Goal: Transaction & Acquisition: Purchase product/service

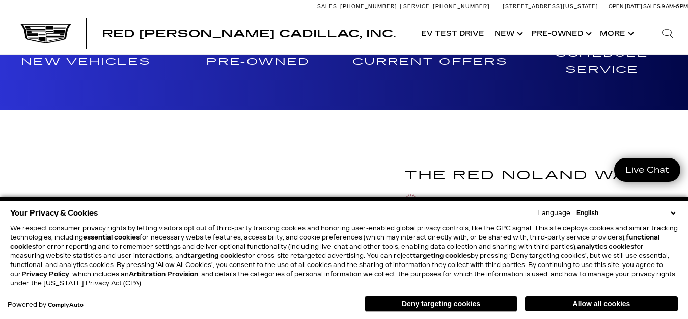
scroll to position [814, 0]
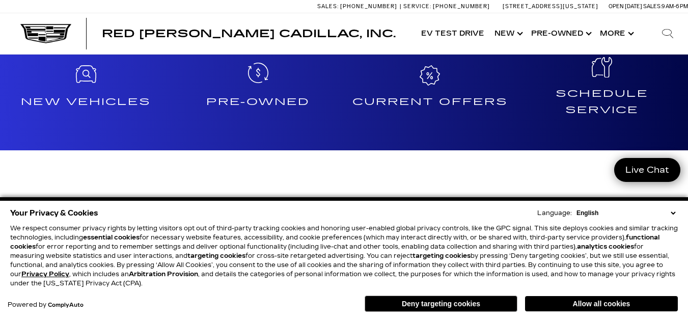
click at [260, 100] on h4 "Pre-Owned" at bounding box center [258, 102] width 164 height 16
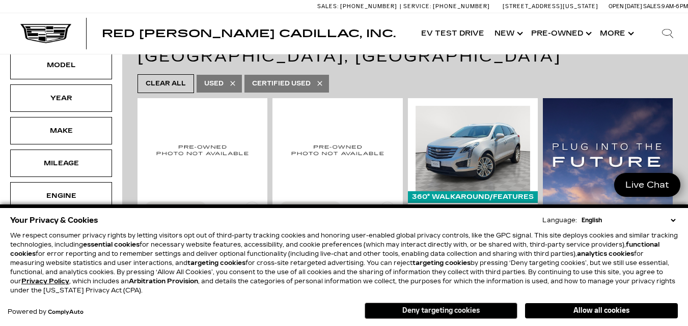
click at [440, 308] on button "Deny targeting cookies" at bounding box center [440, 311] width 153 height 16
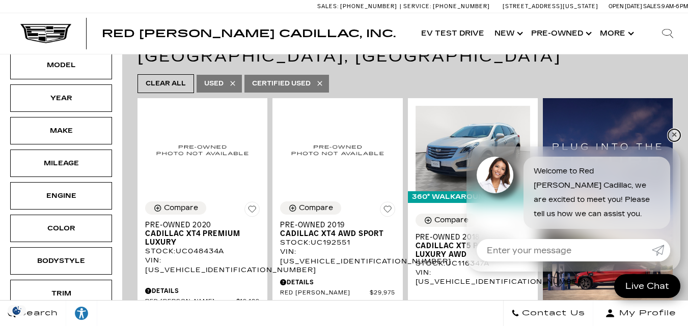
click at [674, 135] on link "✕" at bounding box center [674, 135] width 12 height 12
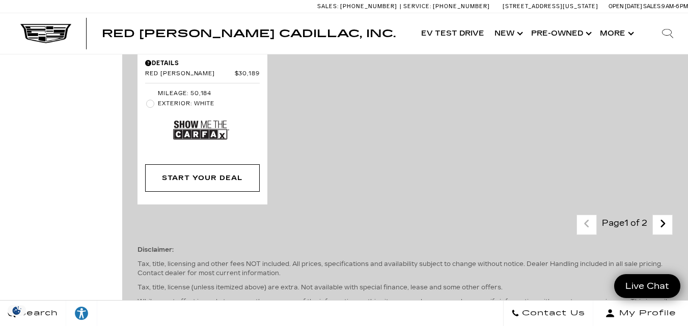
scroll to position [2545, 0]
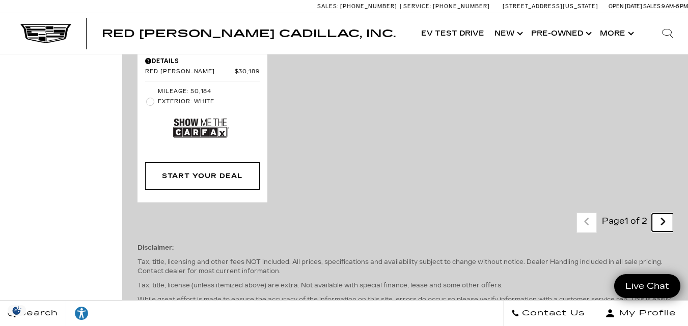
click at [666, 214] on icon "next page" at bounding box center [662, 222] width 7 height 16
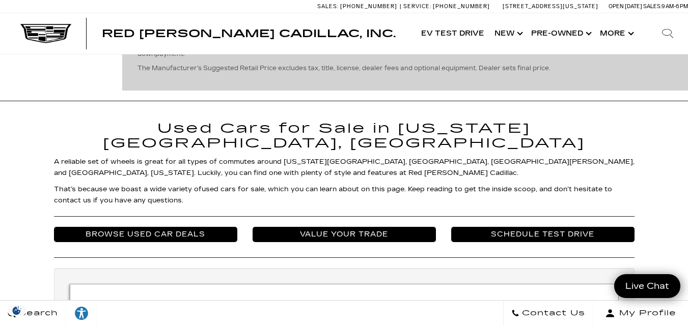
scroll to position [1527, 0]
